Goal: Task Accomplishment & Management: Use online tool/utility

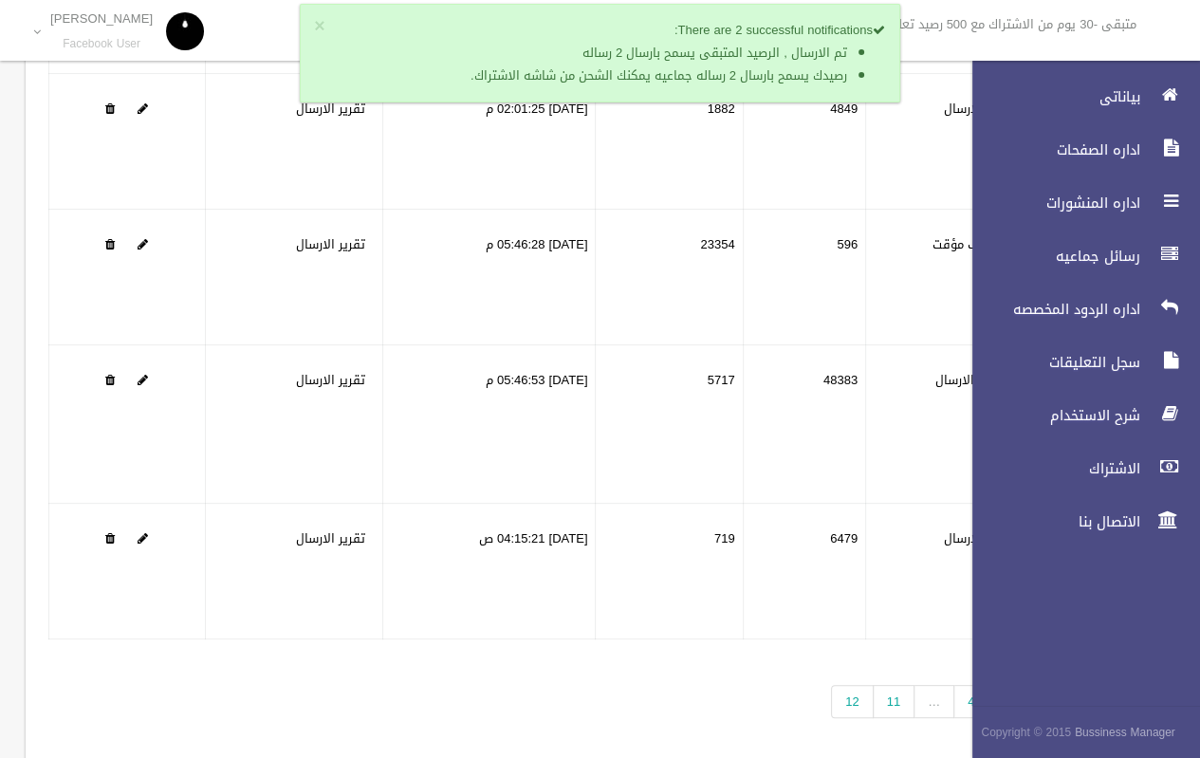
scroll to position [333, 0]
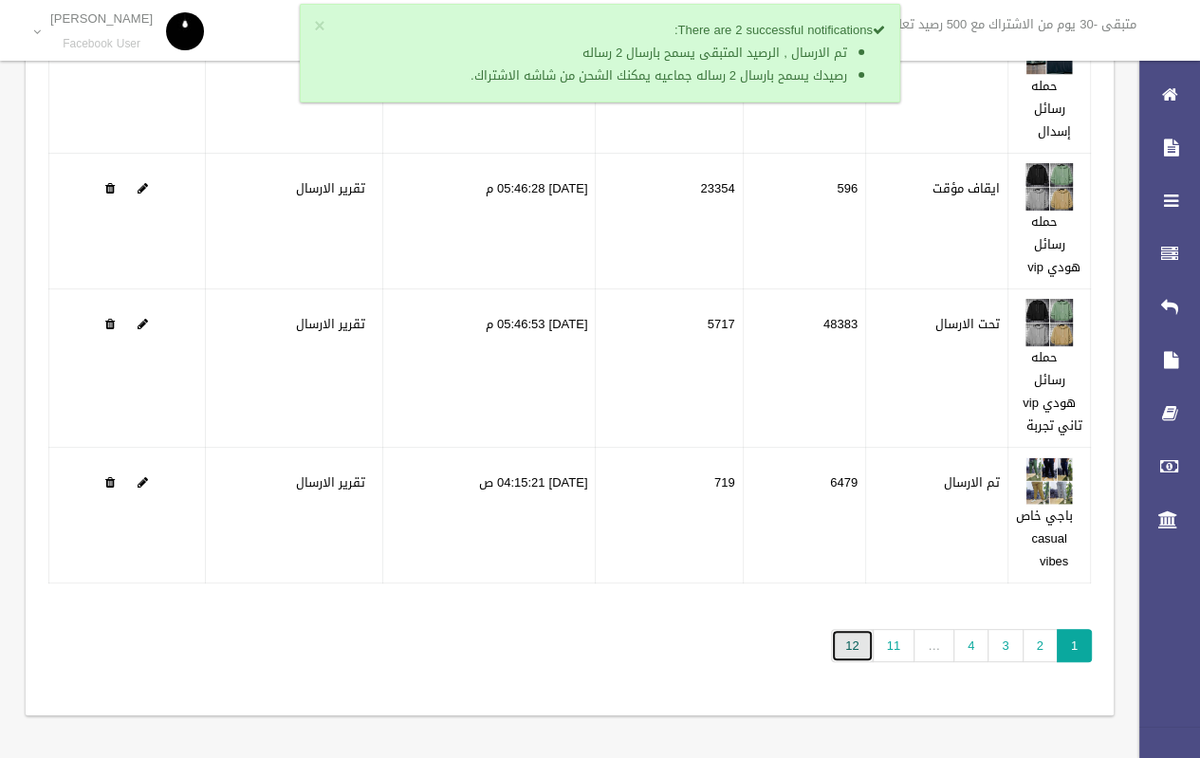
click at [860, 643] on link "12" at bounding box center [852, 645] width 42 height 33
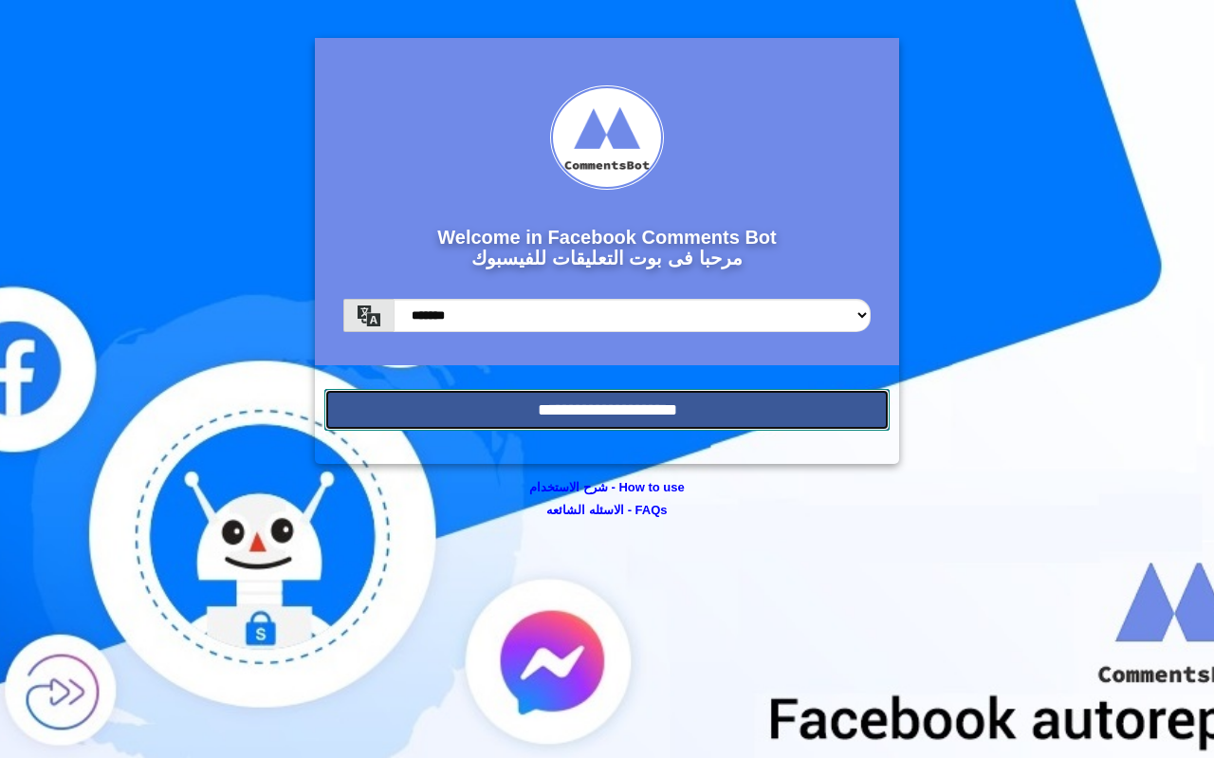
click at [516, 417] on input "**********" at bounding box center [606, 410] width 565 height 42
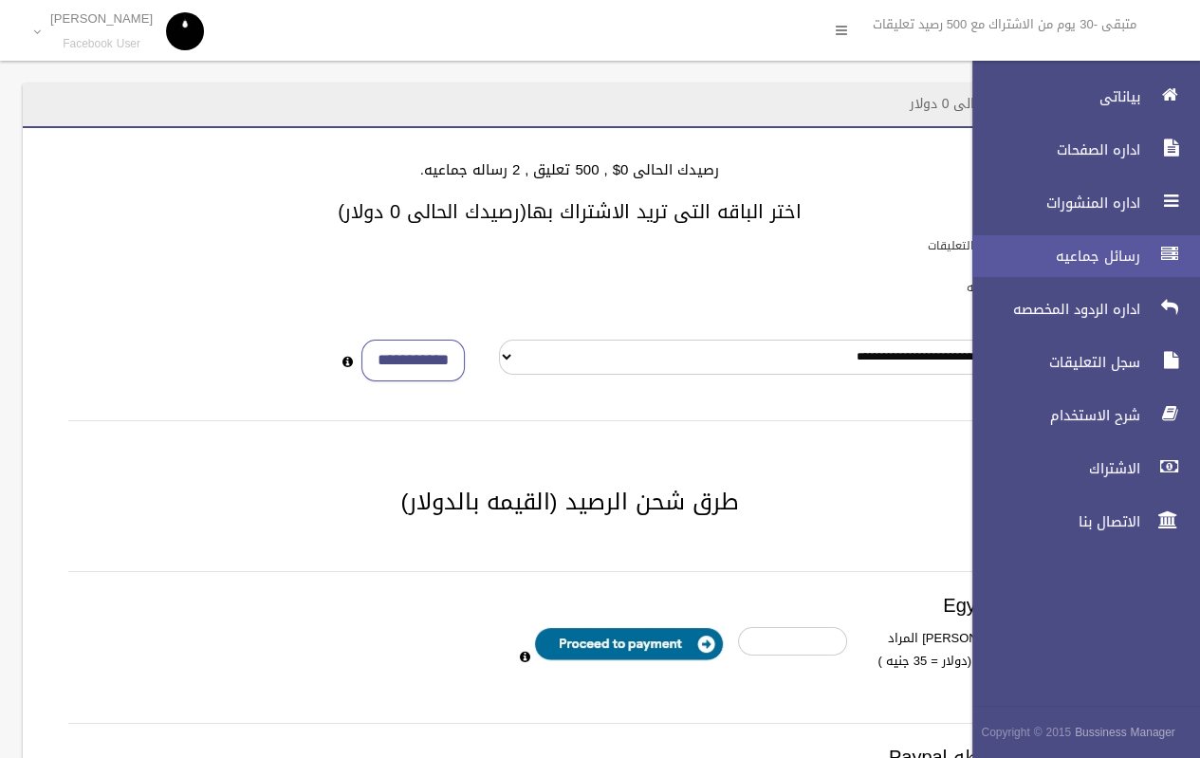
click at [1101, 254] on span "رسائل جماعيه" at bounding box center [1051, 256] width 190 height 19
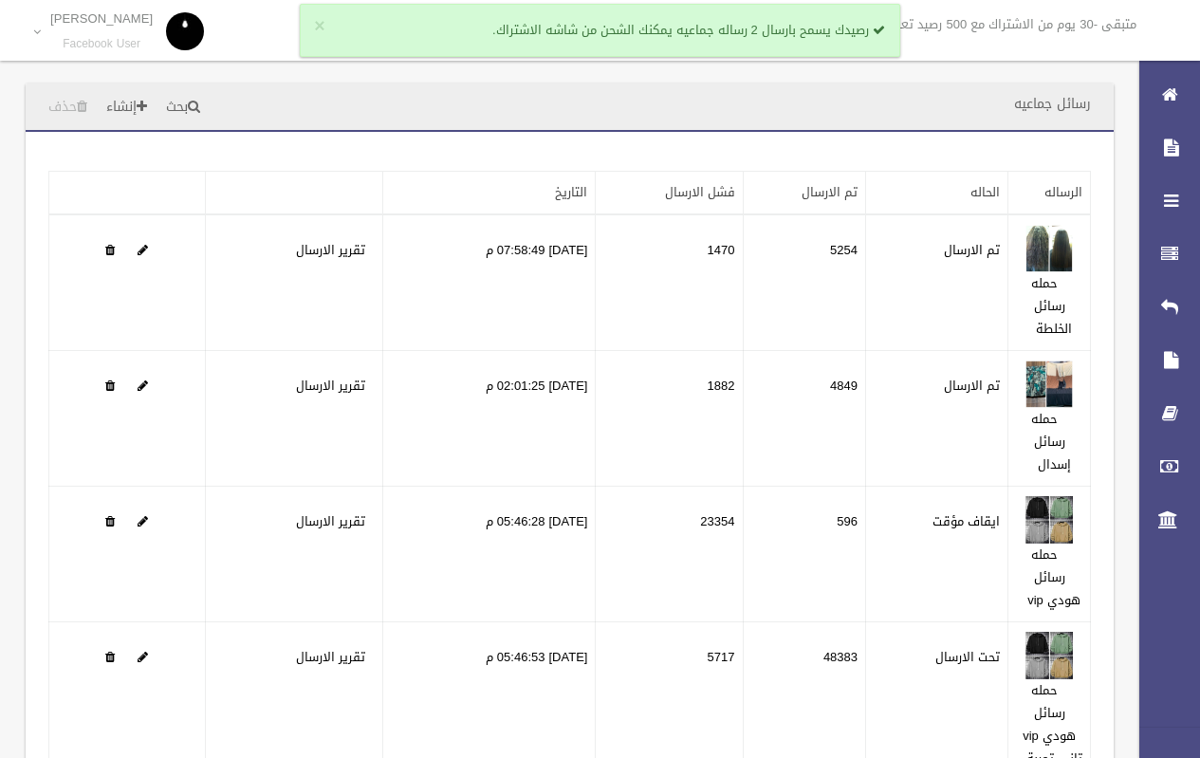
scroll to position [333, 0]
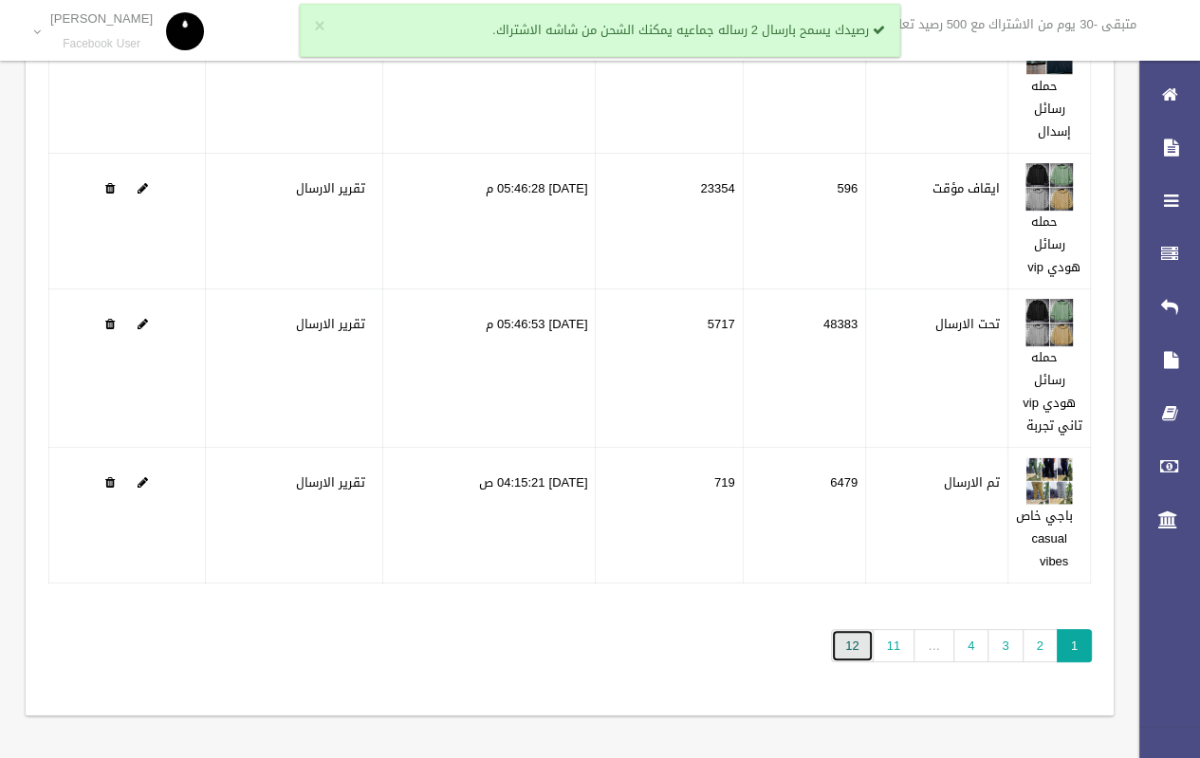
click at [864, 650] on link "12" at bounding box center [852, 645] width 42 height 33
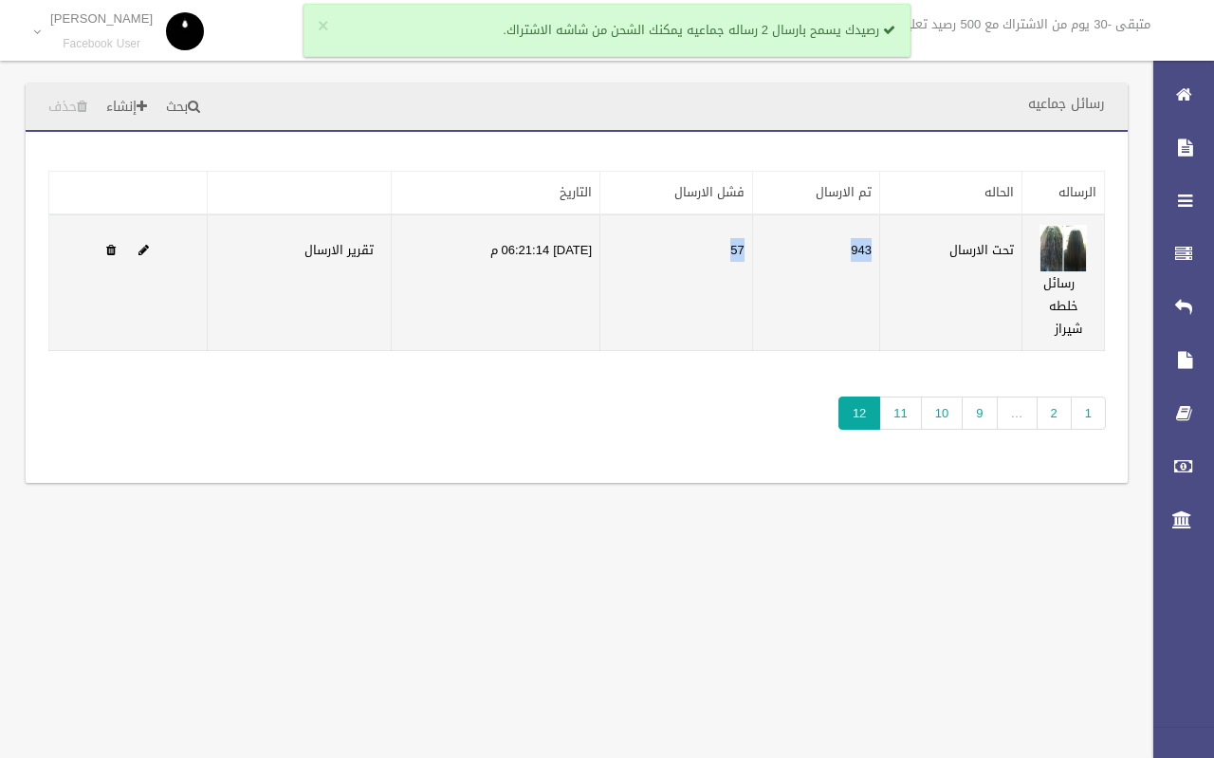
drag, startPoint x: 725, startPoint y: 247, endPoint x: 949, endPoint y: 252, distance: 224.0
click at [949, 252] on tr "رسائل خلطه شيراز تحت الارسال 943 57 [DATE] 06:21:14 م تقرير الارسال" at bounding box center [577, 282] width 1056 height 137
click at [835, 241] on td "943" at bounding box center [815, 282] width 127 height 137
drag, startPoint x: 886, startPoint y: 239, endPoint x: 824, endPoint y: 266, distance: 68.0
click at [824, 266] on tr "رسائل خلطه شيراز تحت الارسال 943 57 [DATE] 06:21:14 م تقرير الارسال" at bounding box center [577, 282] width 1056 height 137
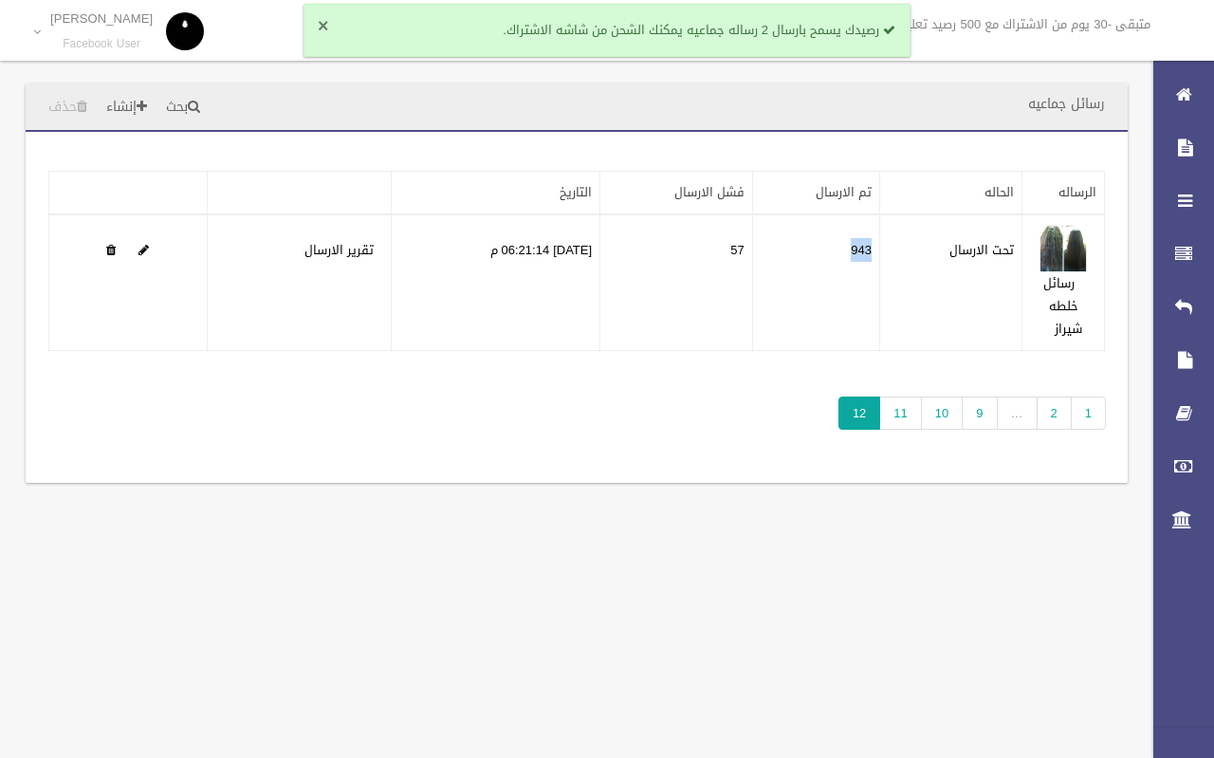
click at [324, 26] on button "×" at bounding box center [323, 26] width 10 height 19
